Goal: Information Seeking & Learning: Learn about a topic

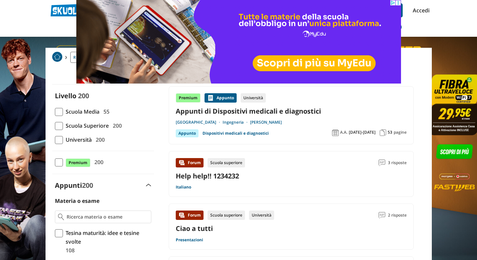
scroll to position [25, 0]
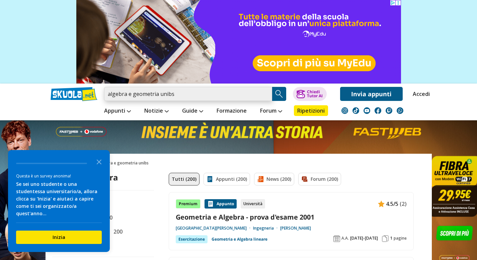
click at [174, 97] on input "algebra e geometria unibs" at bounding box center [188, 94] width 168 height 14
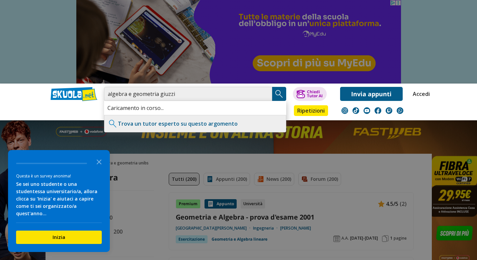
type input "algebra e geometria giuzzi"
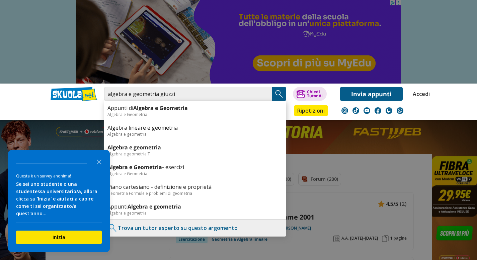
click at [282, 96] on img "Search Button" at bounding box center [279, 94] width 10 height 10
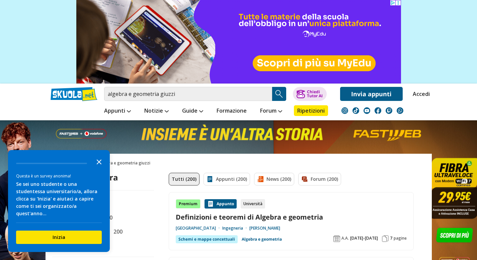
click at [98, 167] on icon "Close the survey" at bounding box center [98, 161] width 13 height 13
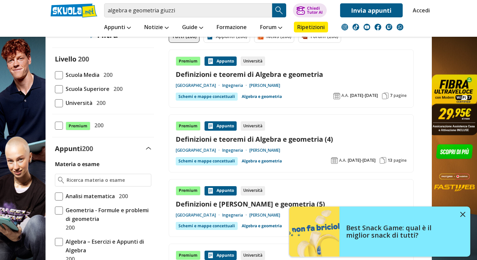
scroll to position [143, 0]
click at [233, 74] on link "Definizioni e teoremi di Algebra e geometria" at bounding box center [291, 74] width 231 height 9
